Goal: Information Seeking & Learning: Check status

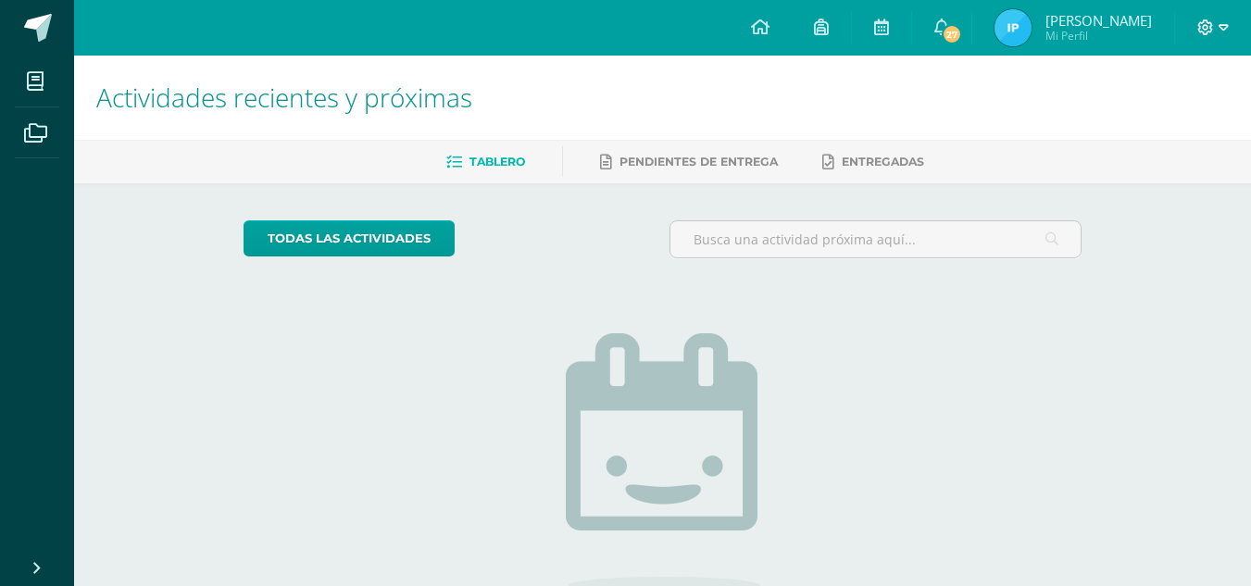
click at [1218, 22] on icon at bounding box center [1223, 27] width 10 height 17
click at [1141, 123] on span "Cerrar sesión" at bounding box center [1164, 126] width 83 height 18
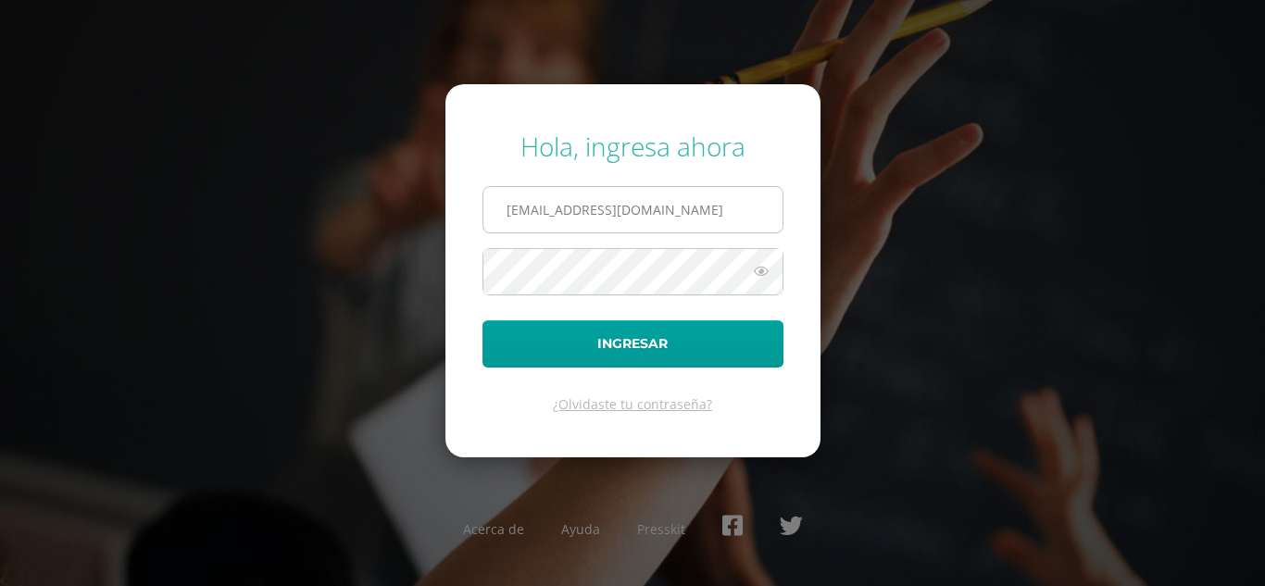
click at [723, 219] on input "ingridpablo2023@maiagt.org" at bounding box center [632, 209] width 299 height 45
type input "i"
type input "leydiguit2023@maiagt.org"
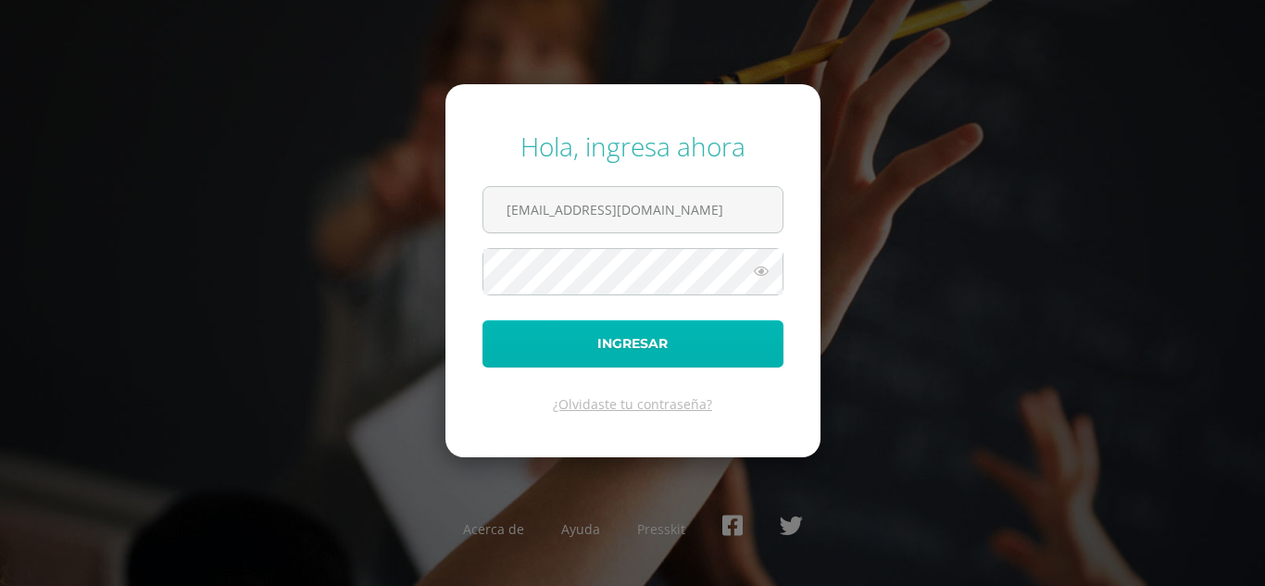
click at [520, 341] on button "Ingresar" at bounding box center [632, 343] width 301 height 47
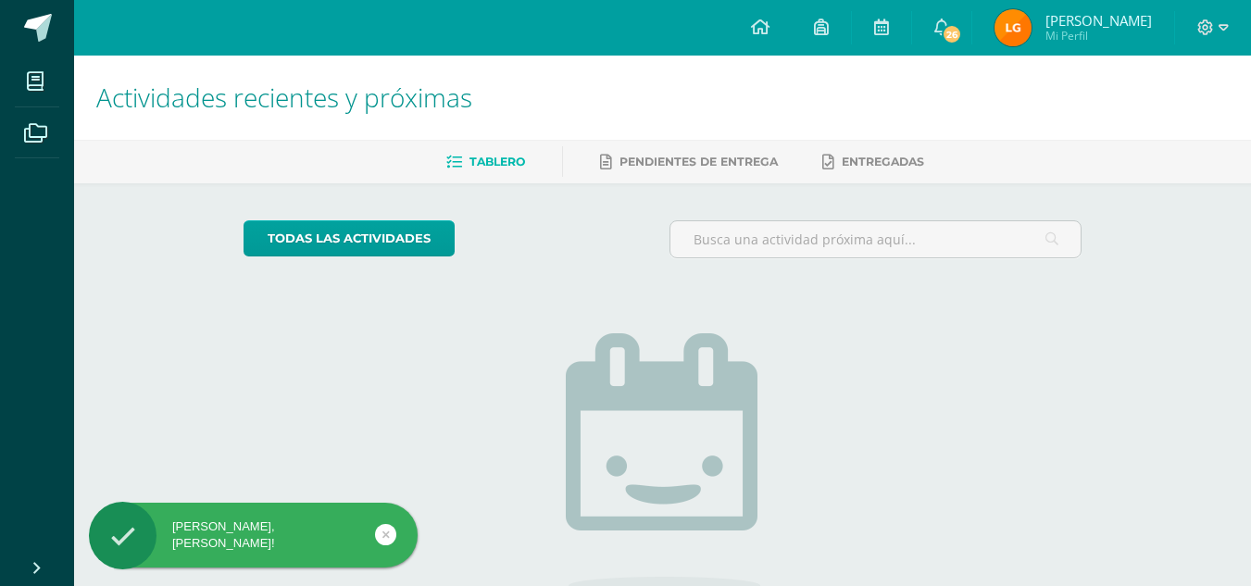
click at [1086, 12] on span "Leydi Ariana" at bounding box center [1098, 20] width 106 height 19
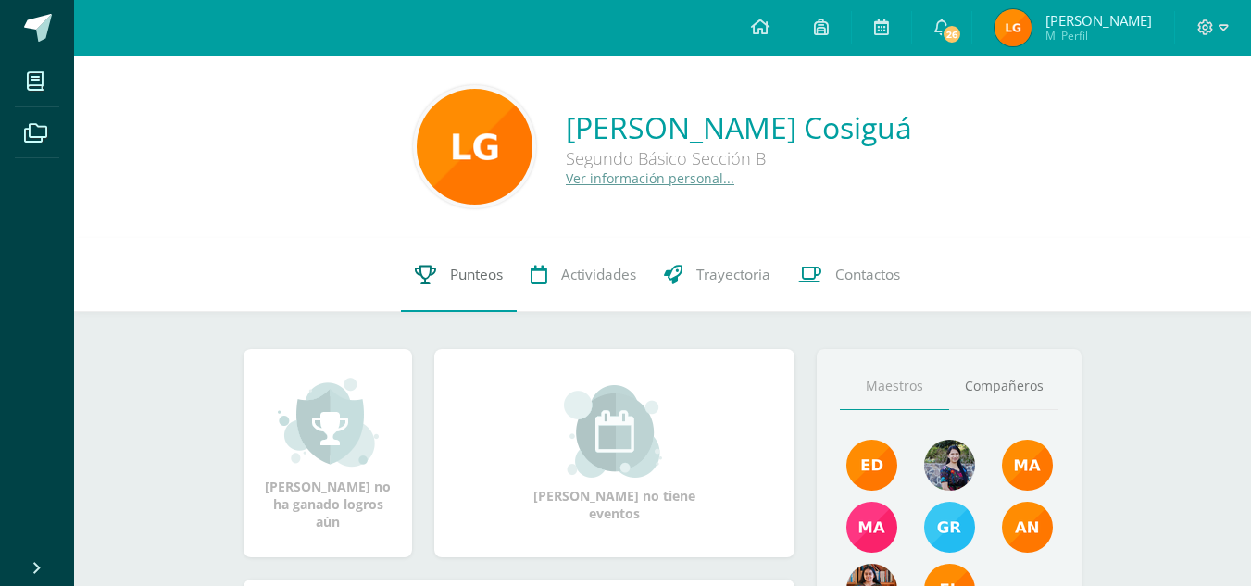
click at [478, 278] on span "Punteos" at bounding box center [476, 274] width 53 height 19
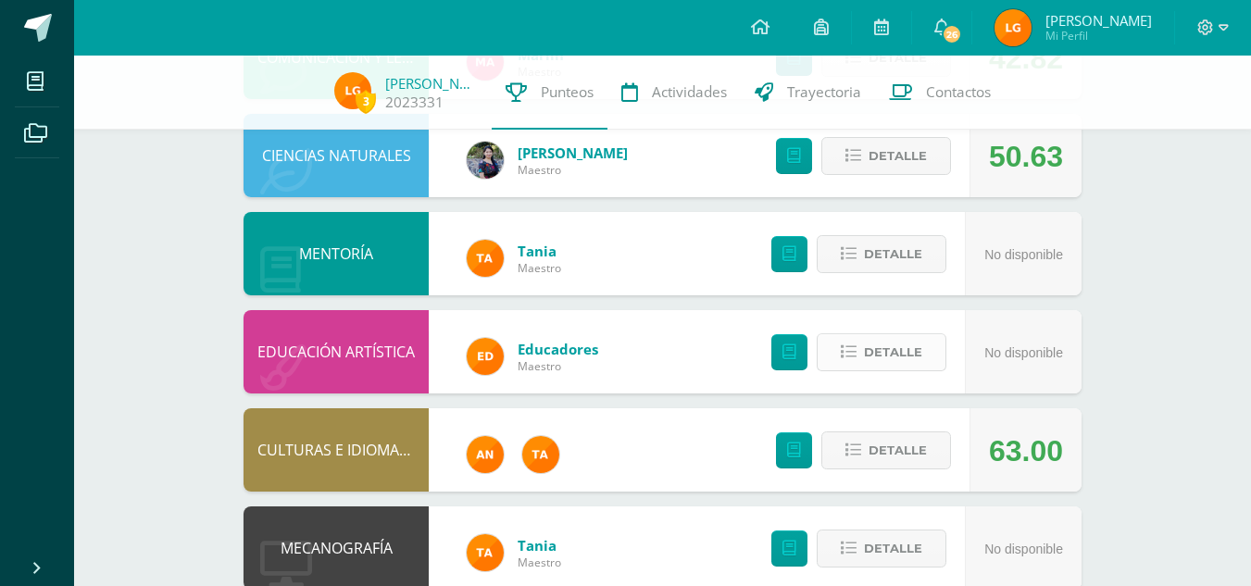
scroll to position [1003, 0]
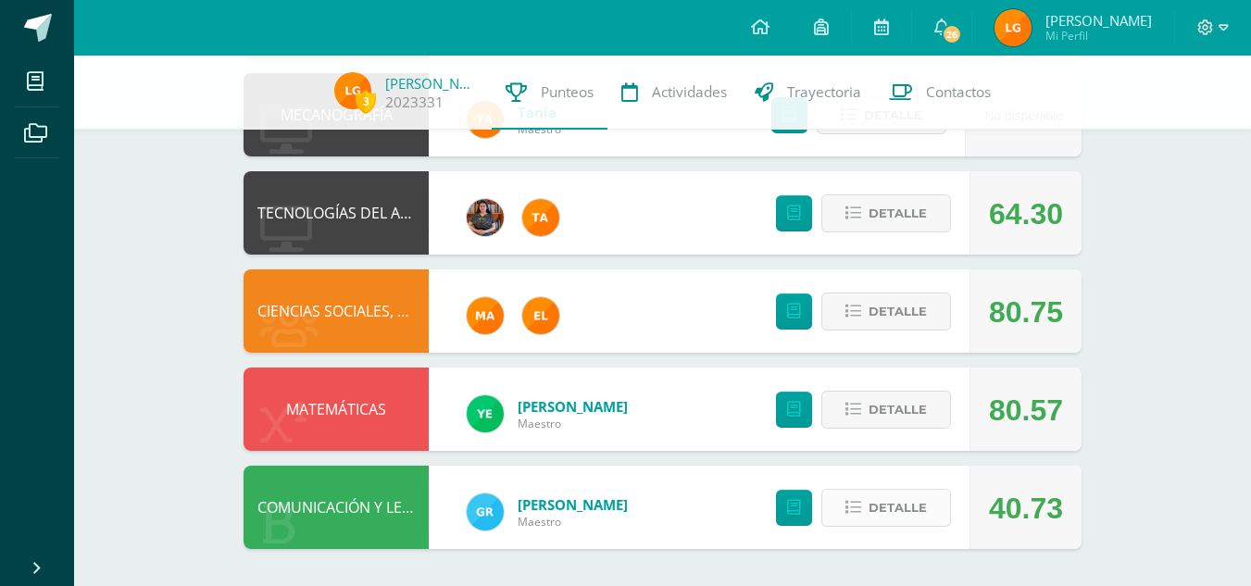
click at [873, 524] on span "Detalle" at bounding box center [897, 508] width 58 height 34
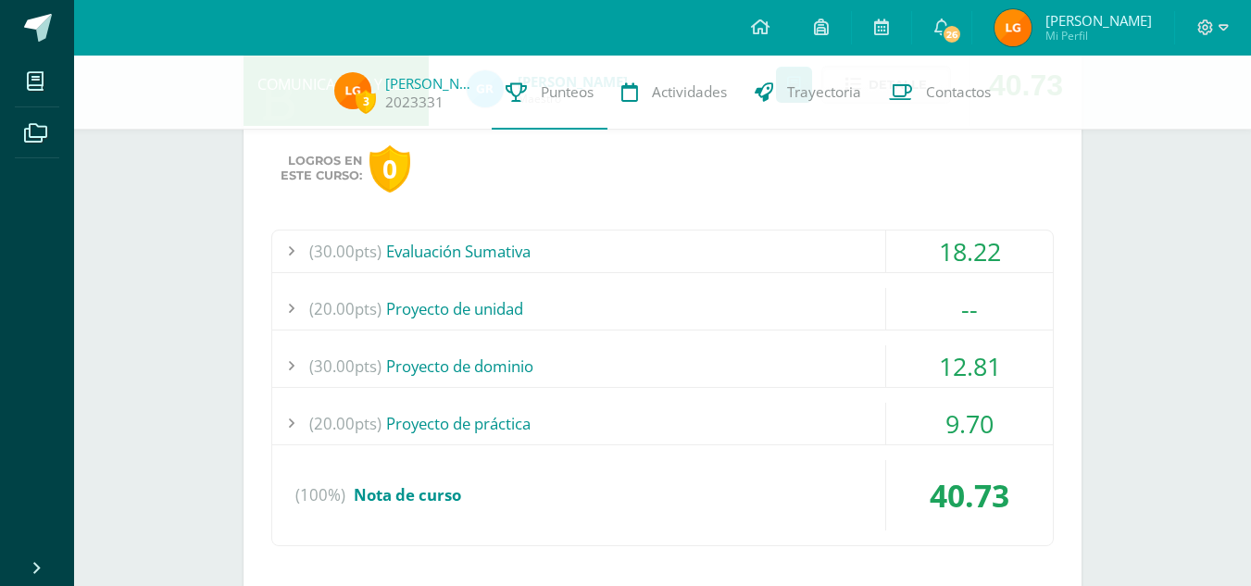
scroll to position [1475, 0]
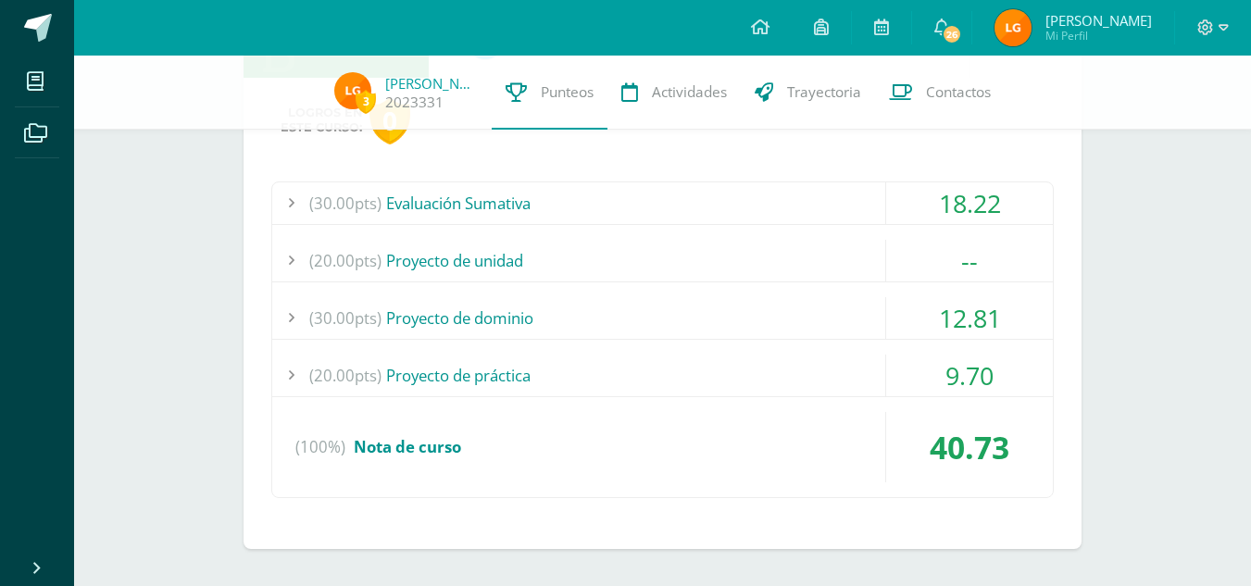
click at [325, 330] on span "(30.00pts)" at bounding box center [345, 318] width 72 height 42
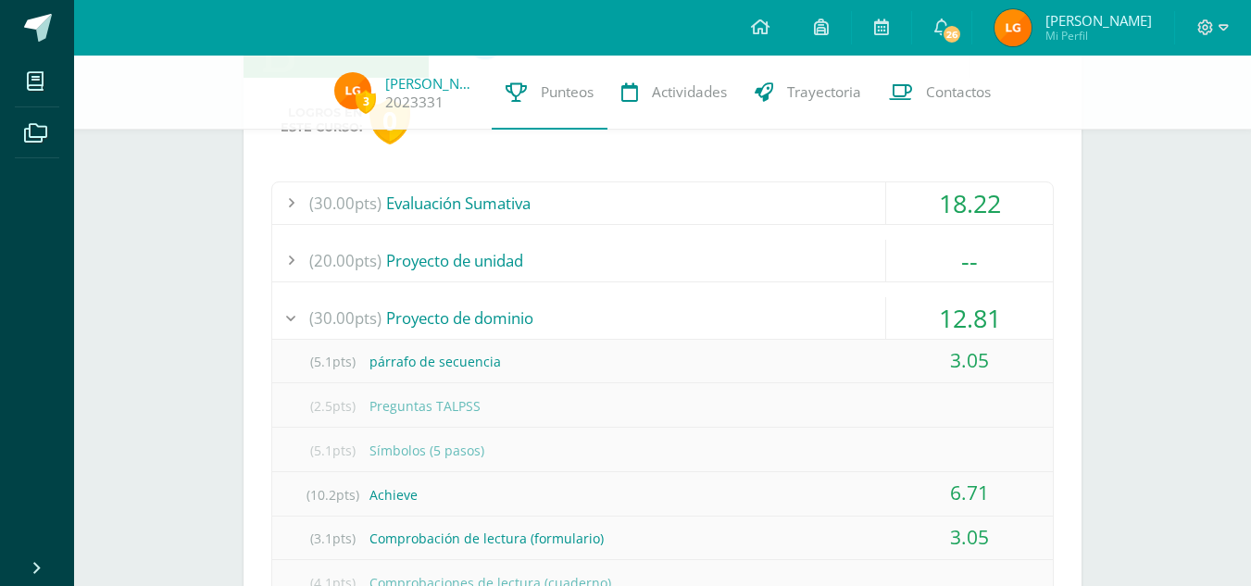
click at [325, 330] on span "(30.00pts)" at bounding box center [345, 318] width 72 height 42
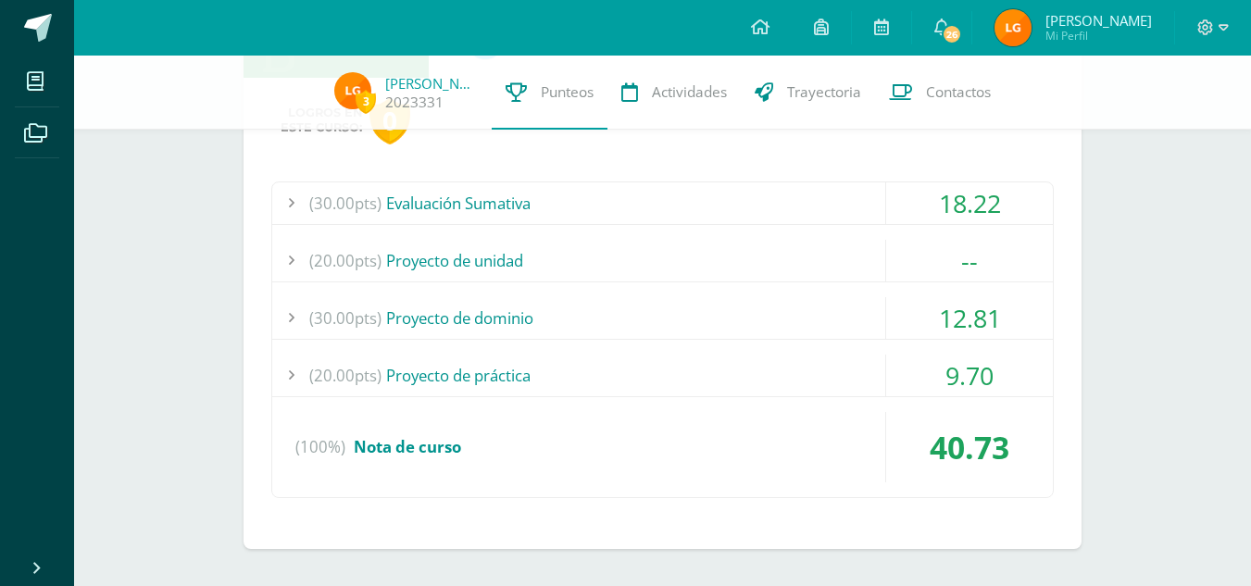
click at [333, 384] on span "(20.00pts)" at bounding box center [345, 376] width 72 height 42
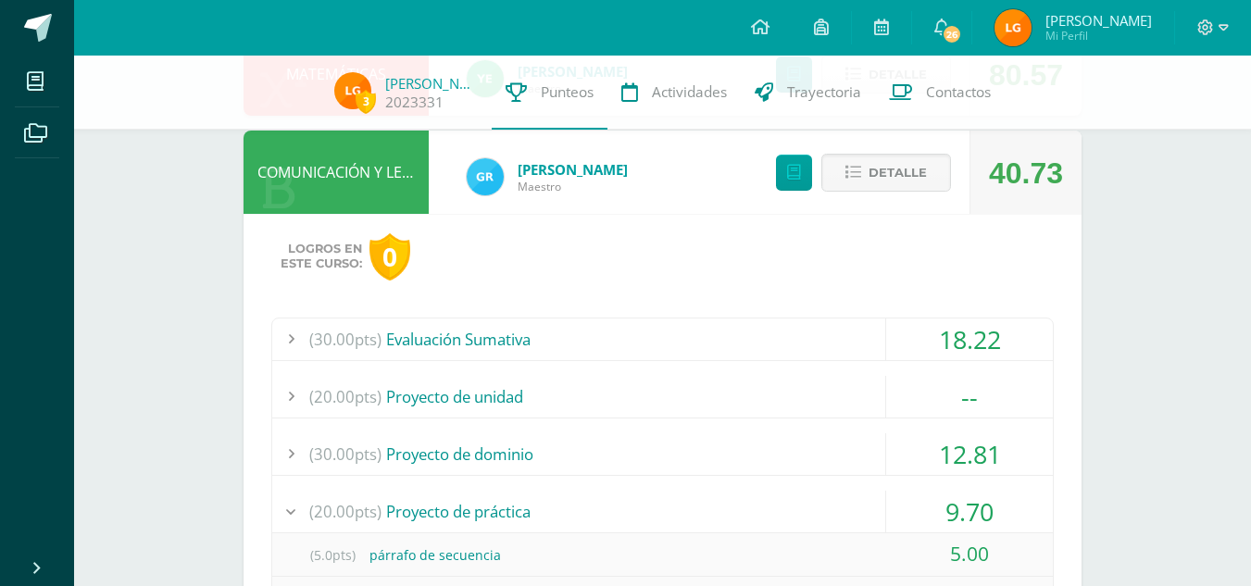
scroll to position [1338, 0]
click at [921, 167] on span "Detalle" at bounding box center [897, 173] width 58 height 34
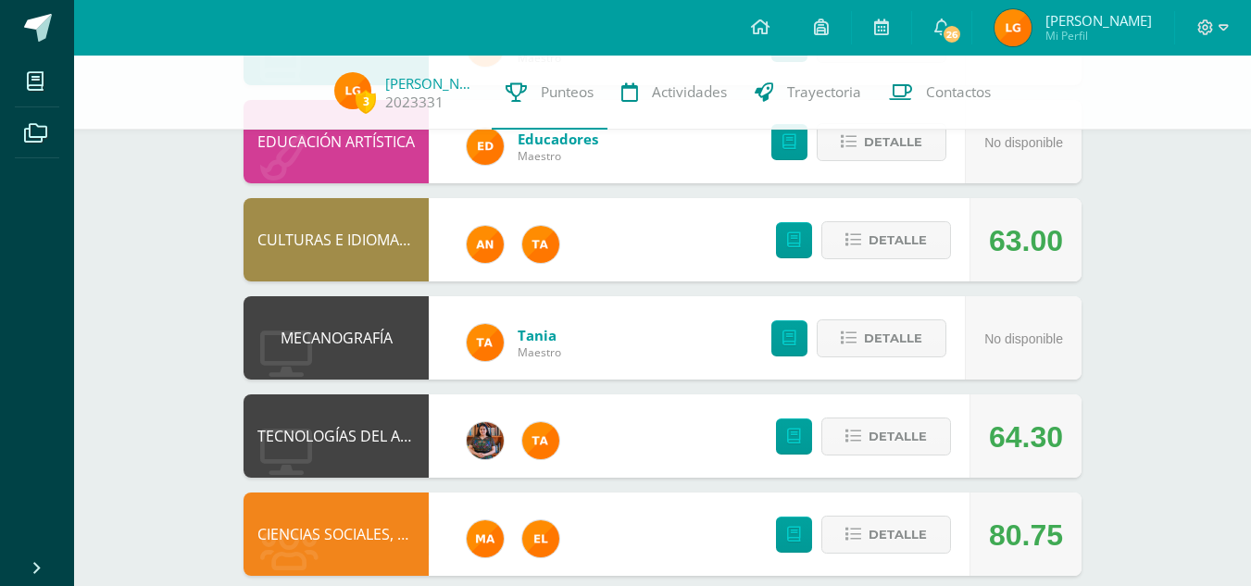
scroll to position [1003, 0]
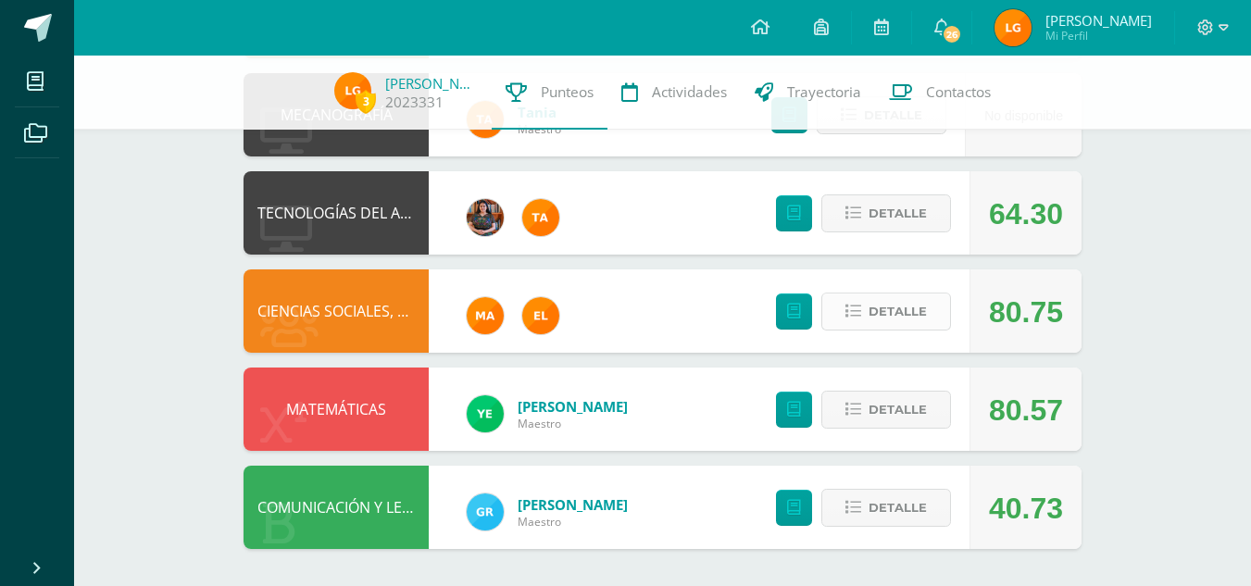
click at [869, 308] on span "Detalle" at bounding box center [897, 311] width 58 height 34
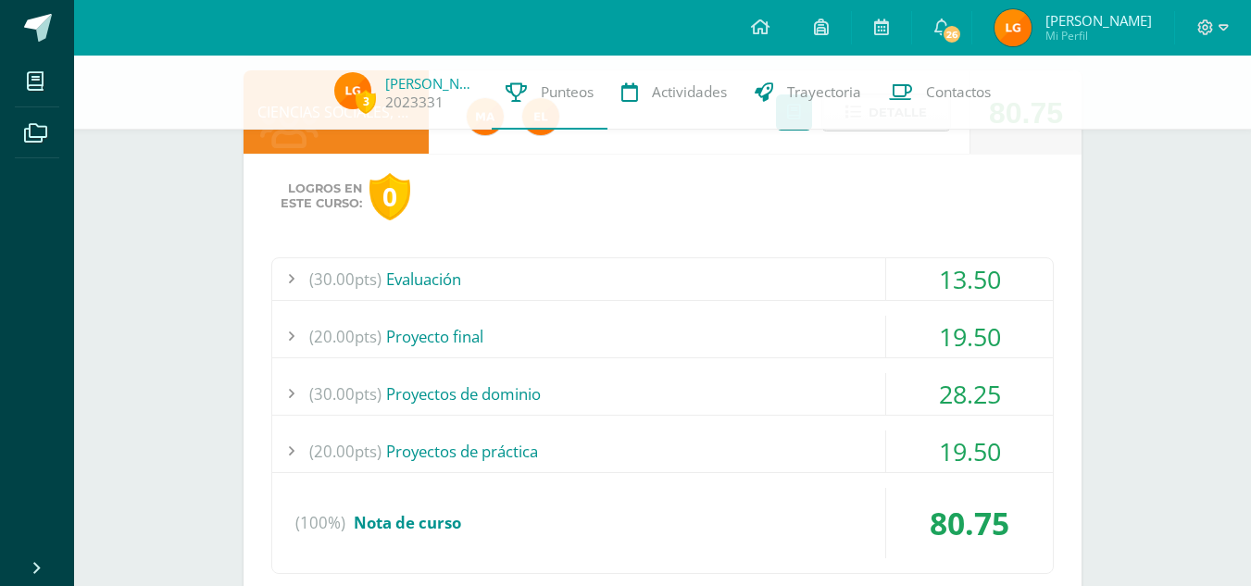
scroll to position [1203, 0]
drag, startPoint x: 767, startPoint y: 278, endPoint x: 502, endPoint y: 283, distance: 265.7
click at [502, 283] on div "(30.00pts) Evaluación" at bounding box center [662, 278] width 780 height 42
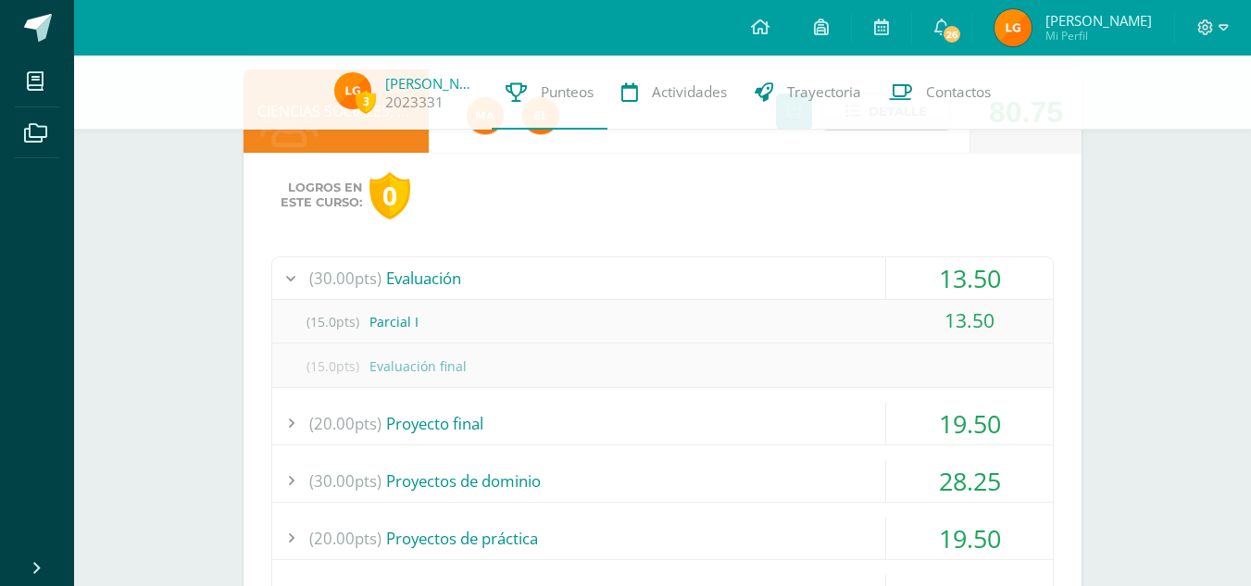
click at [502, 283] on div "(30.00pts) Evaluación" at bounding box center [662, 278] width 780 height 42
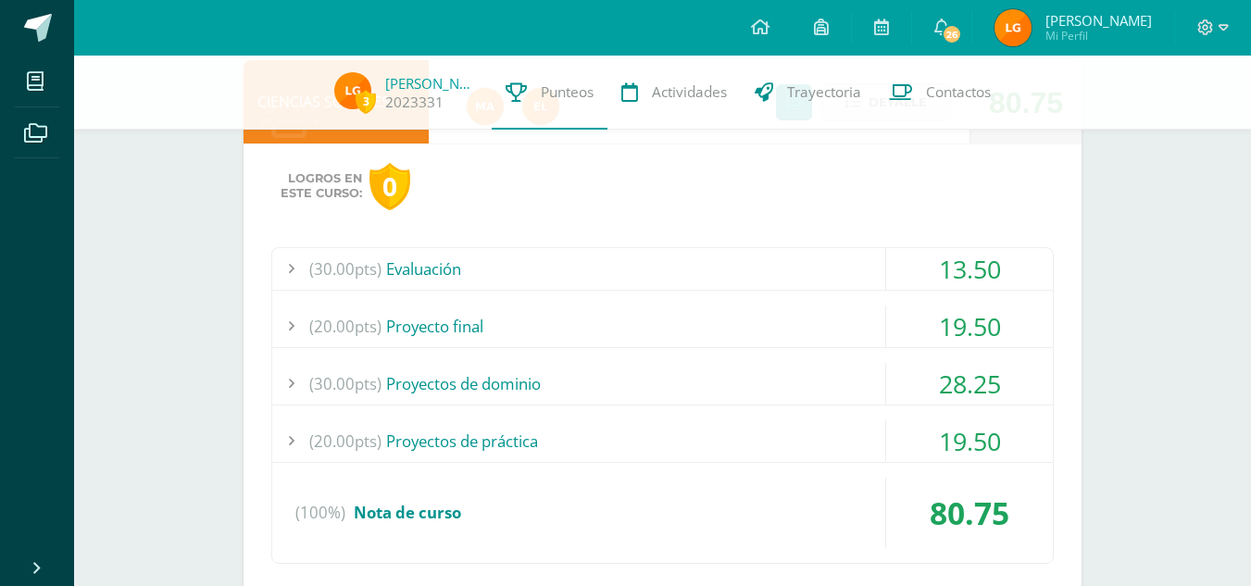
scroll to position [1214, 0]
click at [515, 428] on div "(20.00pts) Proyectos de práctica" at bounding box center [662, 440] width 780 height 42
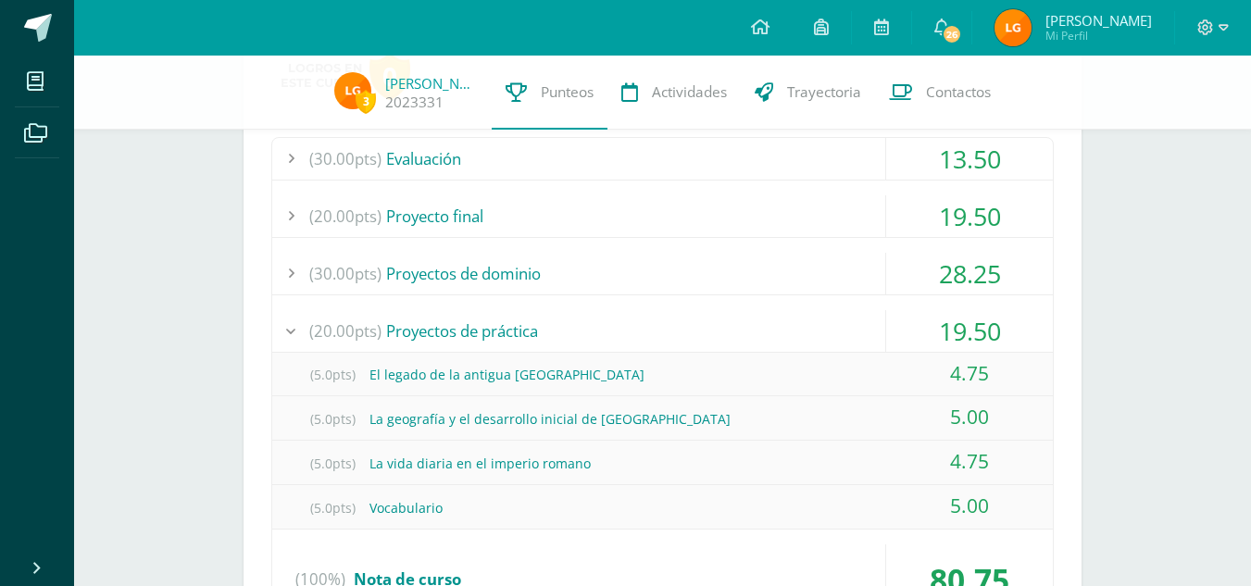
scroll to position [1324, 0]
click at [491, 276] on div "(30.00pts) Proyectos de dominio" at bounding box center [662, 273] width 780 height 42
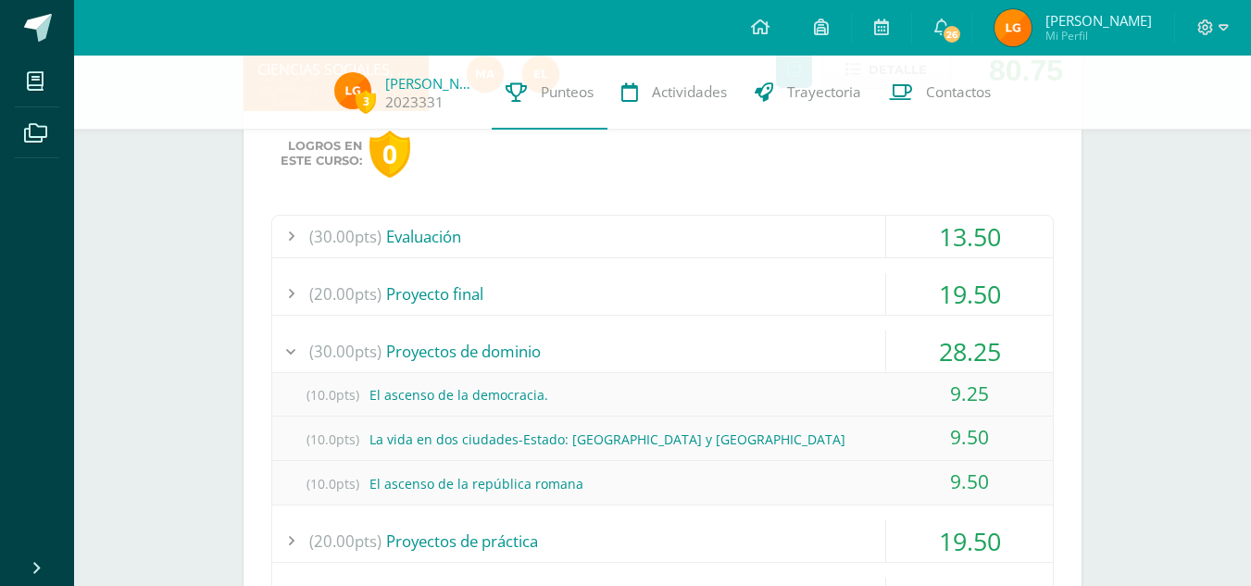
scroll to position [1134, 0]
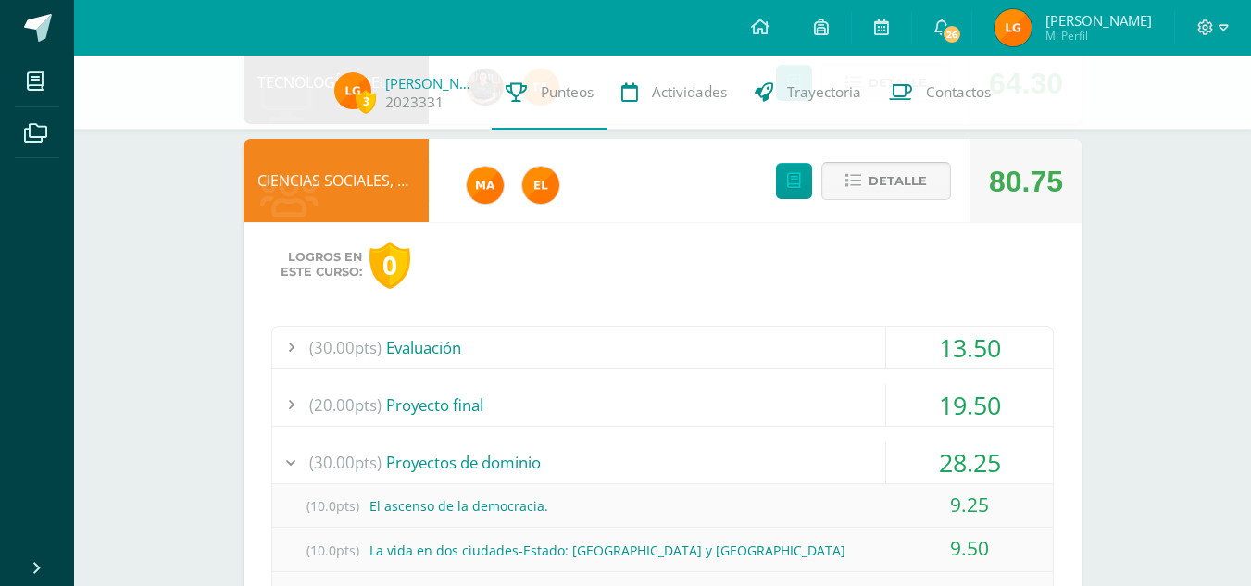
click at [874, 167] on span "Detalle" at bounding box center [897, 181] width 58 height 34
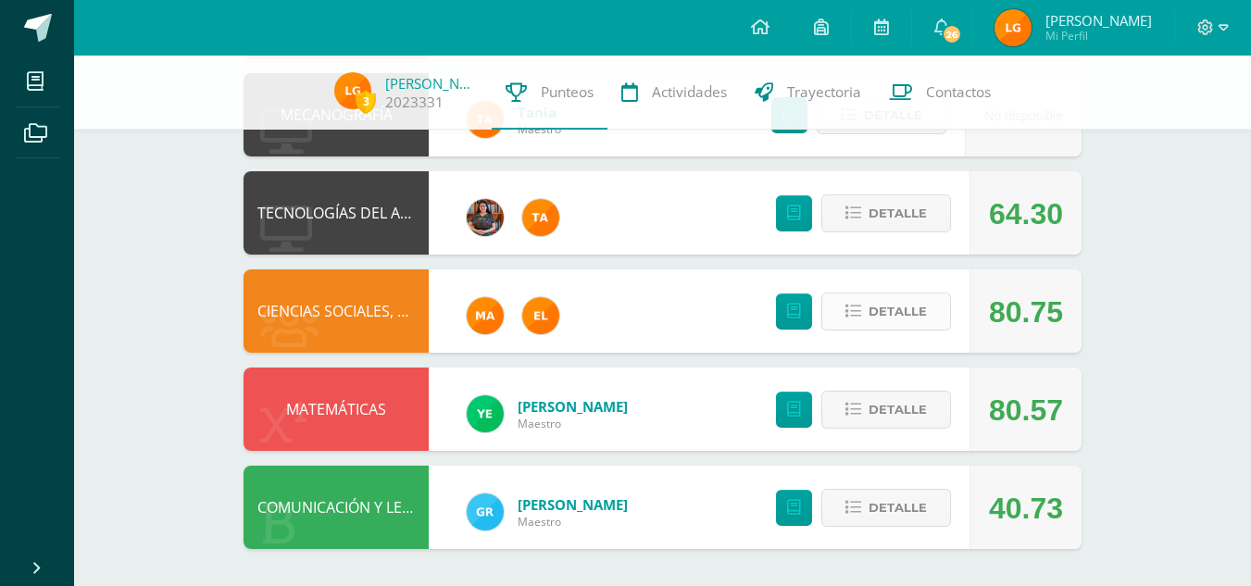
scroll to position [1003, 0]
